Goal: Navigation & Orientation: Find specific page/section

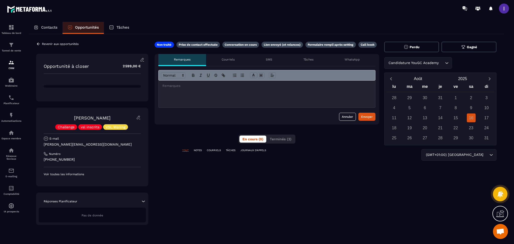
click at [41, 45] on div "Revenir aux opportunités" at bounding box center [57, 44] width 42 height 5
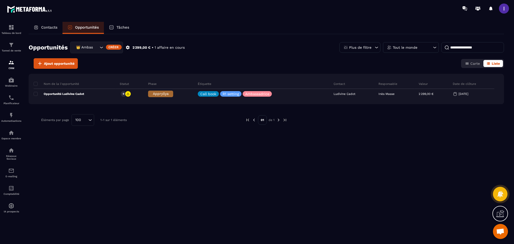
click at [53, 27] on p "Contacts" at bounding box center [49, 27] width 16 height 5
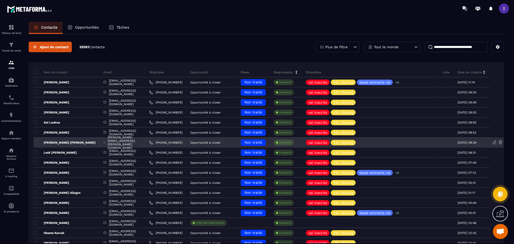
click at [58, 142] on p "[PERSON_NAME] [PERSON_NAME]" at bounding box center [65, 142] width 62 height 4
